Goal: Book appointment/travel/reservation

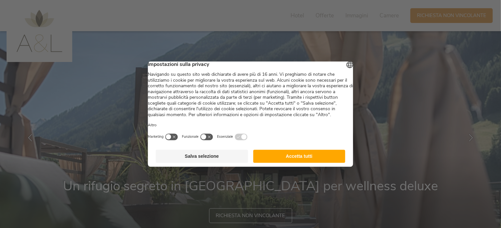
click at [309, 163] on button "Accetta tutti" at bounding box center [299, 156] width 92 height 13
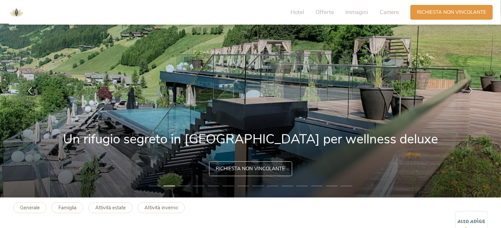
scroll to position [50, 0]
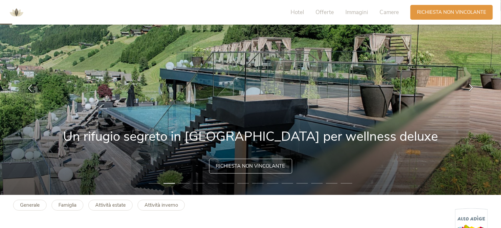
click at [471, 88] on icon at bounding box center [471, 88] width 8 height 8
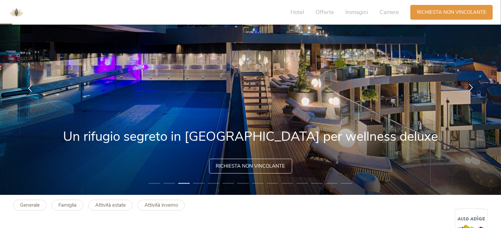
click at [471, 88] on icon at bounding box center [471, 88] width 8 height 8
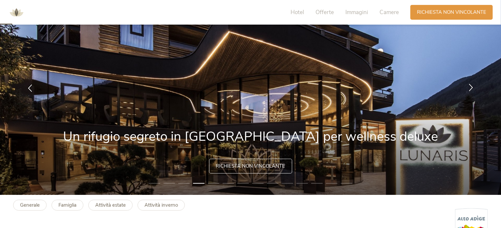
click at [471, 88] on icon at bounding box center [471, 88] width 8 height 8
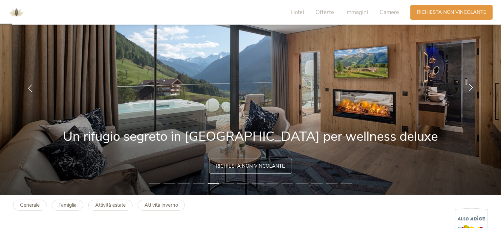
click at [471, 88] on icon at bounding box center [471, 88] width 8 height 8
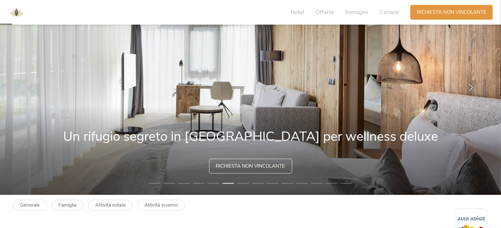
click at [471, 88] on icon at bounding box center [471, 88] width 8 height 8
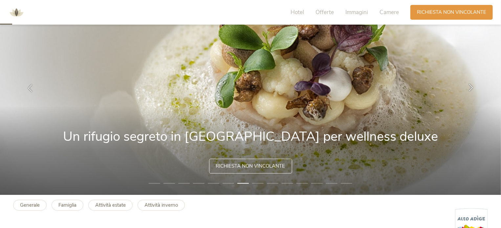
click at [472, 89] on icon at bounding box center [471, 88] width 8 height 8
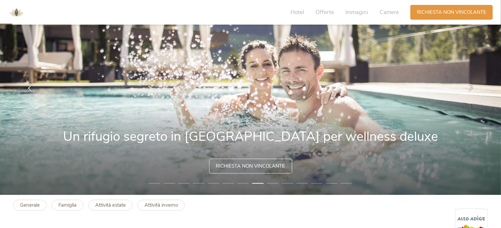
click at [472, 89] on icon at bounding box center [471, 88] width 8 height 8
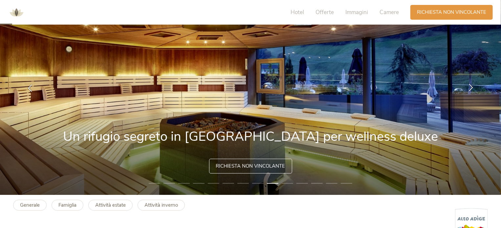
click at [472, 89] on icon at bounding box center [471, 88] width 8 height 8
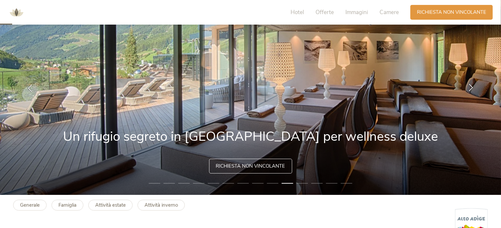
click at [472, 89] on icon at bounding box center [471, 88] width 8 height 8
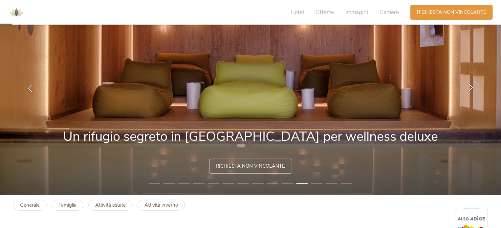
click at [472, 89] on icon at bounding box center [471, 88] width 8 height 8
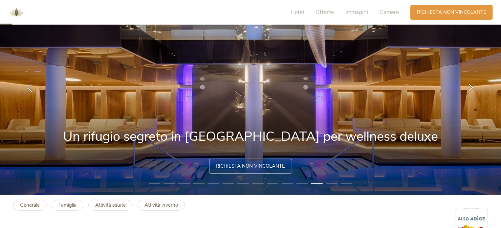
click at [472, 89] on icon at bounding box center [471, 88] width 8 height 8
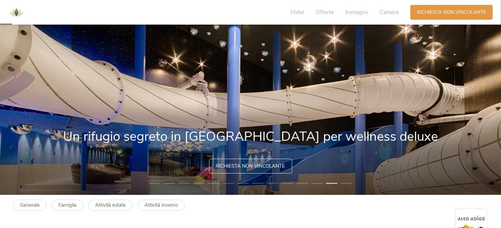
click at [472, 89] on icon at bounding box center [471, 88] width 8 height 8
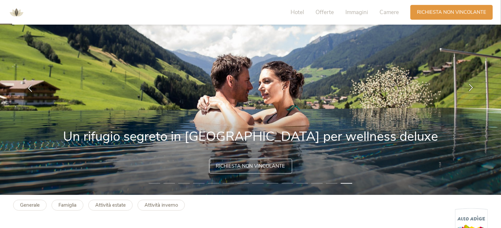
click at [472, 89] on icon at bounding box center [471, 88] width 8 height 8
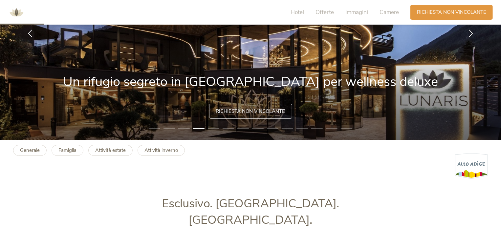
scroll to position [55, 0]
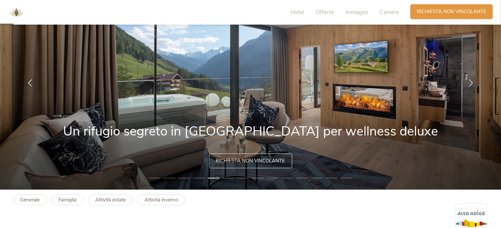
click at [427, 17] on div "Richiesta [PERSON_NAME] non vincolante" at bounding box center [451, 11] width 82 height 15
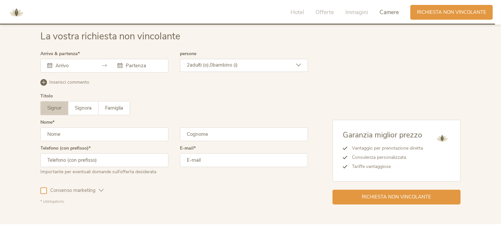
scroll to position [1964, 0]
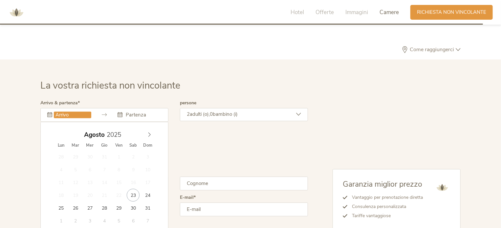
click at [74, 112] on input "text" at bounding box center [72, 115] width 37 height 7
drag, startPoint x: 99, startPoint y: 114, endPoint x: 116, endPoint y: 115, distance: 16.4
click at [116, 129] on div "[DATE]" at bounding box center [105, 133] width 76 height 9
click at [116, 131] on input "2025" at bounding box center [116, 135] width 22 height 9
click at [125, 135] on span at bounding box center [124, 137] width 5 height 4
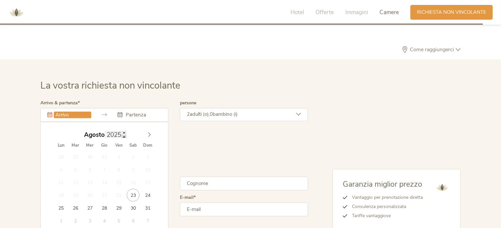
click at [126, 135] on span at bounding box center [124, 137] width 5 height 4
click at [120, 131] on input "2025" at bounding box center [116, 135] width 22 height 9
type input "2026"
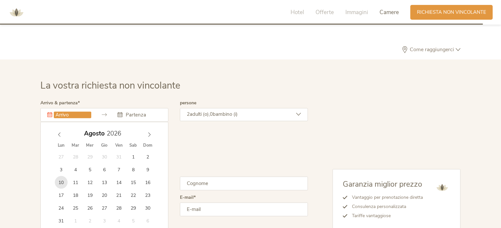
type input "[DATE]"
type input "2026"
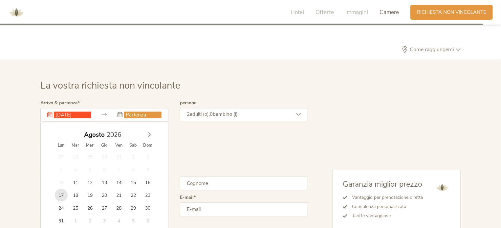
type input "[DATE]"
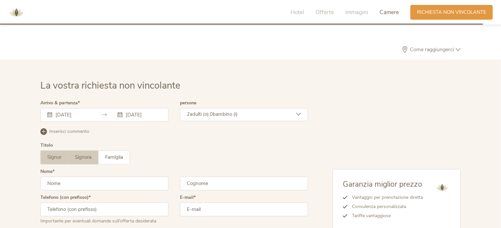
click at [85, 154] on span "Signora" at bounding box center [83, 157] width 17 height 7
click at [73, 177] on input "text" at bounding box center [104, 184] width 128 height 14
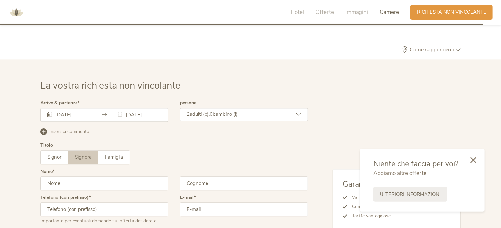
type input "[PERSON_NAME]"
type input "Romano"
type input "3456320792"
type input "[EMAIL_ADDRESS][DOMAIN_NAME]"
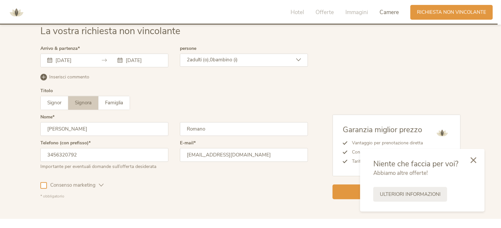
scroll to position [2029, 0]
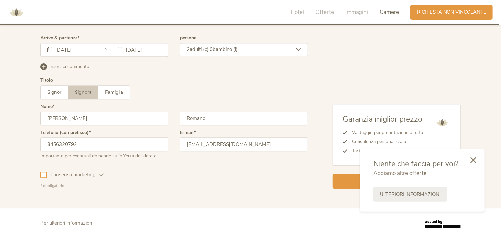
click at [45, 172] on div at bounding box center [43, 175] width 7 height 7
click at [471, 158] on icon at bounding box center [473, 160] width 6 height 6
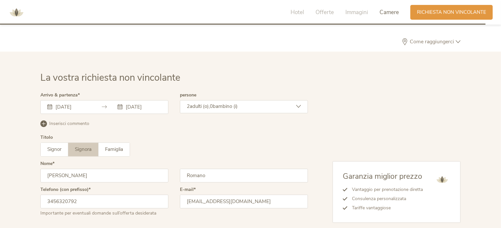
scroll to position [1992, 0]
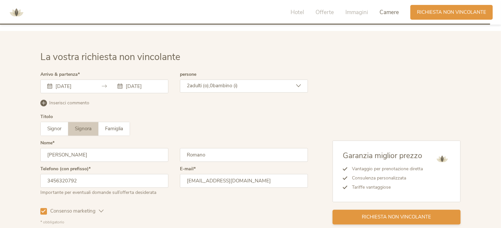
click at [380, 214] on span "Richiesta non vincolante" at bounding box center [396, 217] width 69 height 7
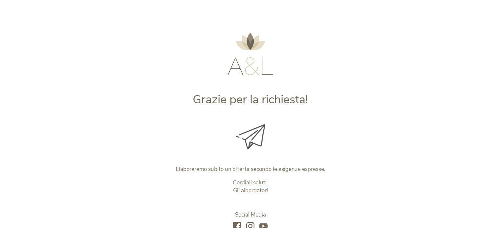
click at [260, 61] on img at bounding box center [250, 54] width 46 height 42
click at [255, 42] on img at bounding box center [250, 54] width 46 height 42
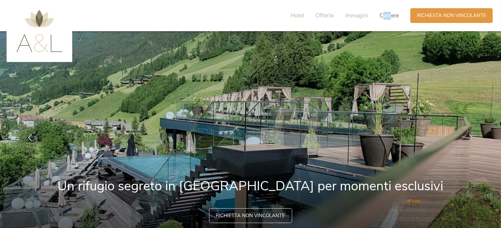
drag, startPoint x: 383, startPoint y: 21, endPoint x: 391, endPoint y: 13, distance: 10.7
click at [391, 13] on div "Hotel Offerte Immagini Camere" at bounding box center [346, 15] width 128 height 15
click at [391, 13] on span "Camere" at bounding box center [388, 16] width 19 height 8
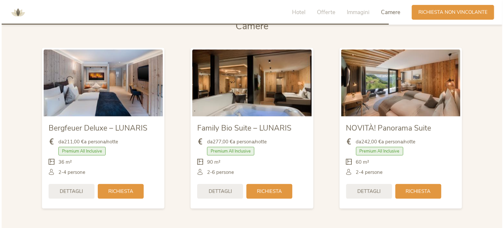
scroll to position [1540, 0]
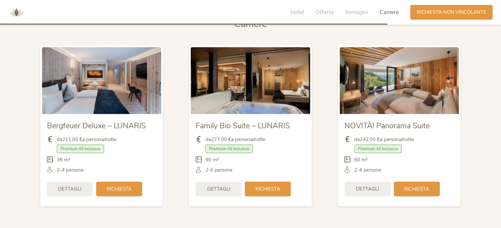
click at [267, 81] on img at bounding box center [250, 80] width 119 height 67
click at [218, 186] on span "Dettagli" at bounding box center [218, 188] width 23 height 7
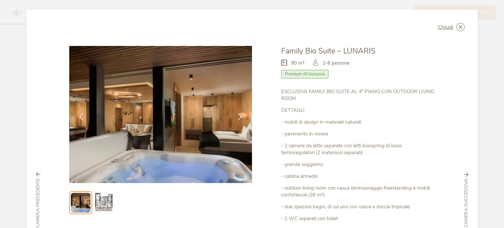
click at [104, 200] on img at bounding box center [103, 202] width 21 height 21
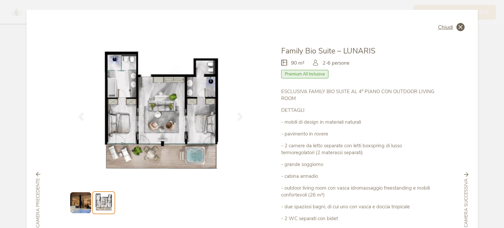
click at [458, 24] on icon at bounding box center [460, 27] width 8 height 8
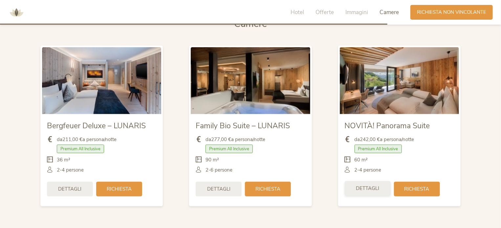
click at [366, 189] on span "Dettagli" at bounding box center [367, 188] width 23 height 7
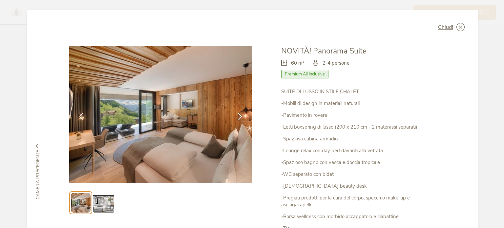
click at [101, 198] on img at bounding box center [103, 202] width 21 height 21
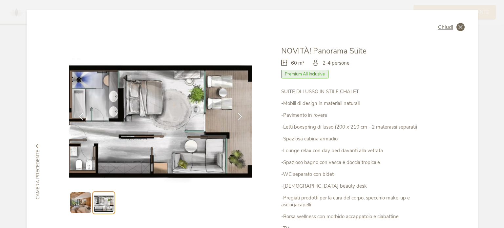
click at [448, 30] on span "Chiudi" at bounding box center [445, 27] width 15 height 5
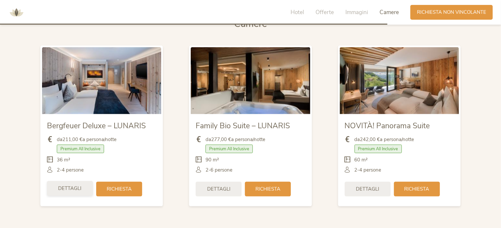
click at [66, 187] on span "Dettagli" at bounding box center [69, 188] width 23 height 7
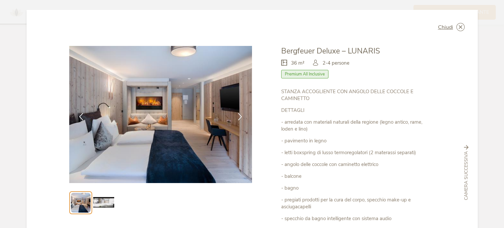
click at [105, 196] on img at bounding box center [103, 202] width 21 height 21
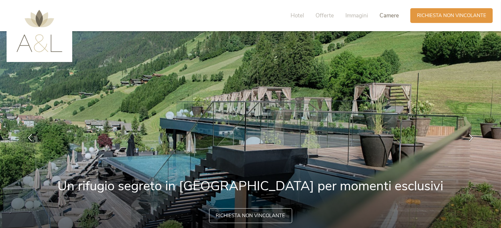
click at [396, 17] on span "Camere" at bounding box center [388, 16] width 19 height 8
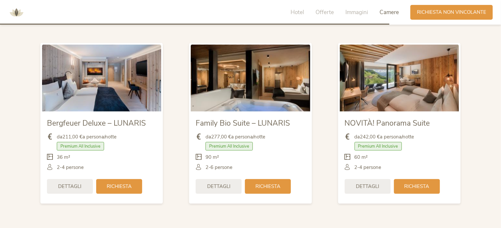
scroll to position [1555, 0]
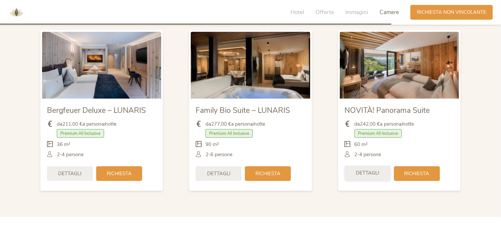
click at [368, 180] on div "Dettagli Richiesta" at bounding box center [399, 173] width 109 height 21
click at [364, 176] on span "Dettagli" at bounding box center [367, 173] width 23 height 7
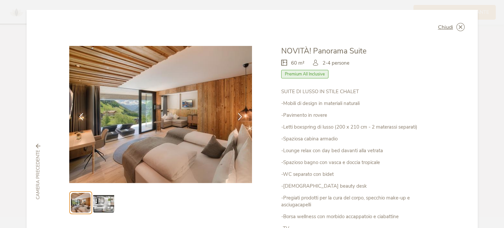
click at [94, 199] on img at bounding box center [103, 202] width 21 height 21
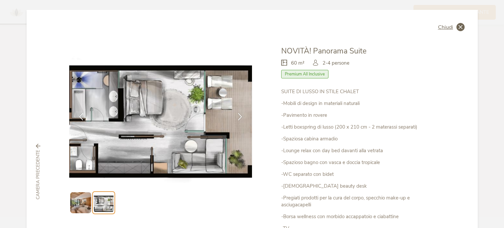
click at [459, 30] on icon at bounding box center [460, 27] width 8 height 8
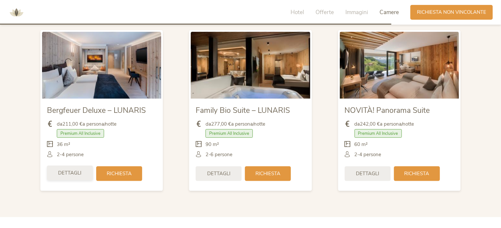
click at [80, 172] on span "Dettagli" at bounding box center [69, 173] width 23 height 7
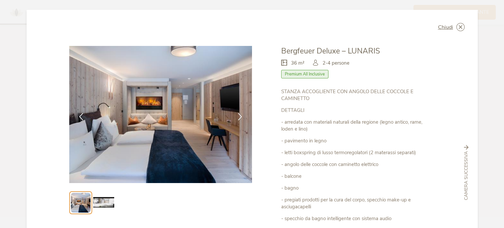
click at [101, 197] on img at bounding box center [103, 202] width 21 height 21
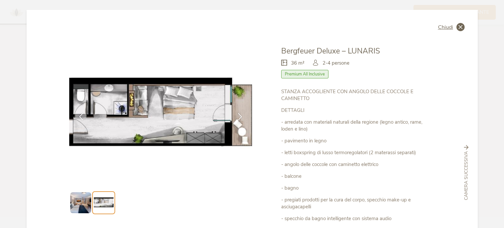
click at [452, 28] on div "Chiudi" at bounding box center [451, 27] width 27 height 8
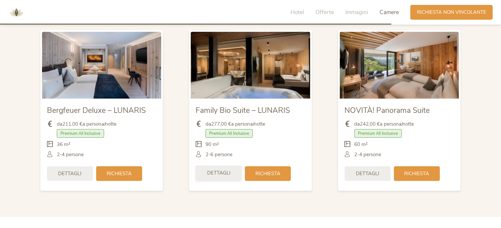
click at [223, 170] on span "Dettagli" at bounding box center [218, 173] width 23 height 7
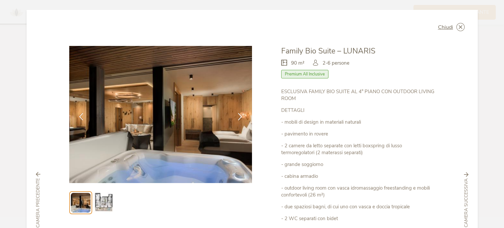
click at [93, 202] on img at bounding box center [103, 202] width 21 height 21
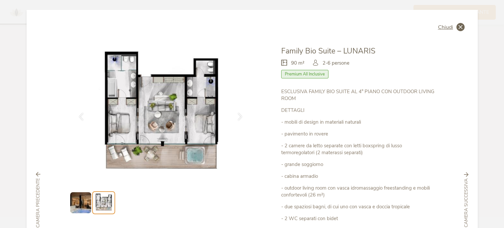
click at [458, 27] on icon at bounding box center [460, 27] width 8 height 8
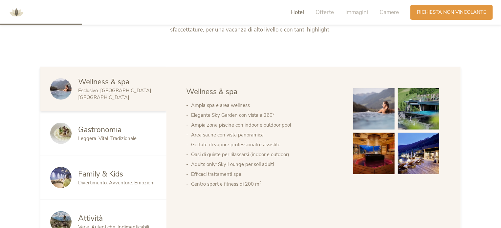
scroll to position [329, 0]
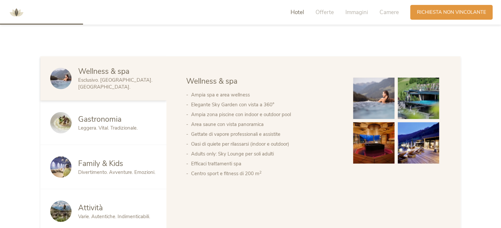
click at [107, 211] on div "Attività" at bounding box center [117, 208] width 78 height 11
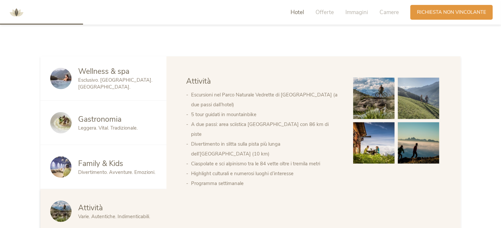
click at [96, 133] on div "Gastronomia Leggera. Vital. Tradizionale." at bounding box center [103, 123] width 126 height 44
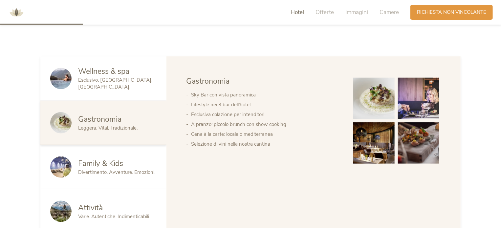
click at [115, 163] on span "Family & Kids" at bounding box center [100, 163] width 45 height 10
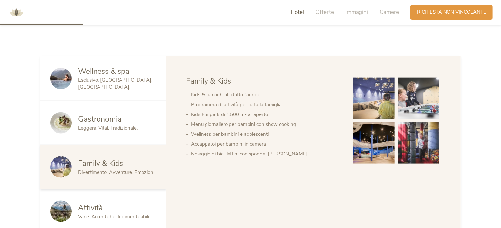
click at [144, 86] on span "Esclusivo. [GEOGRAPHIC_DATA]. [GEOGRAPHIC_DATA]." at bounding box center [115, 83] width 74 height 13
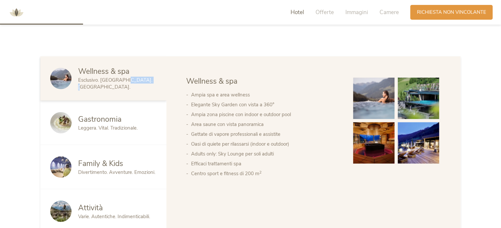
click at [144, 86] on span "Esclusivo. [GEOGRAPHIC_DATA]. [GEOGRAPHIC_DATA]." at bounding box center [115, 83] width 74 height 13
